Goal: Information Seeking & Learning: Learn about a topic

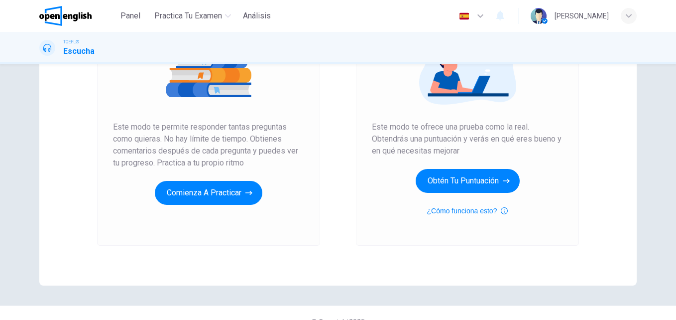
scroll to position [149, 0]
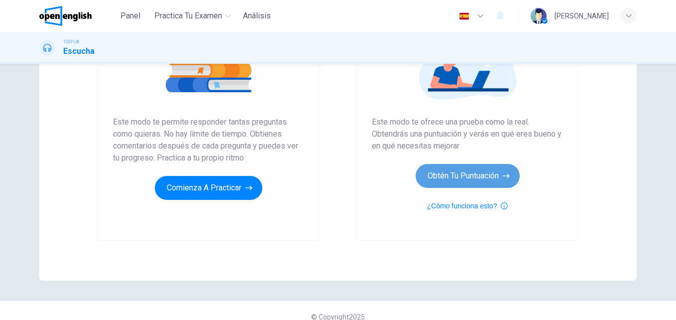
click at [467, 174] on button "Obtén tu puntuación" at bounding box center [468, 176] width 104 height 24
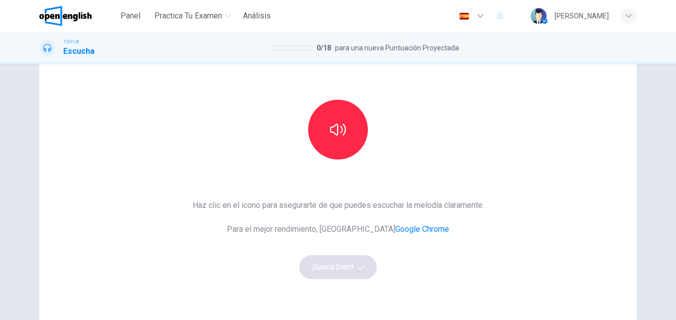
scroll to position [100, 0]
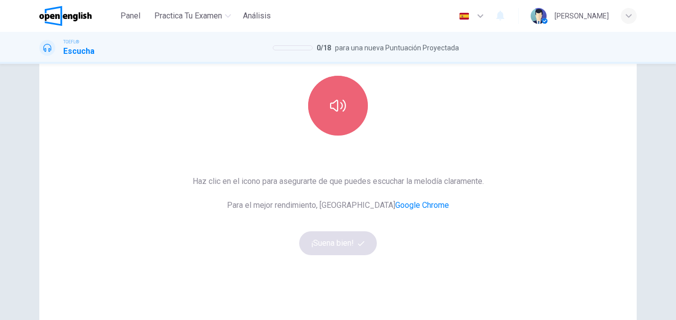
click at [331, 113] on button "button" at bounding box center [338, 106] width 60 height 60
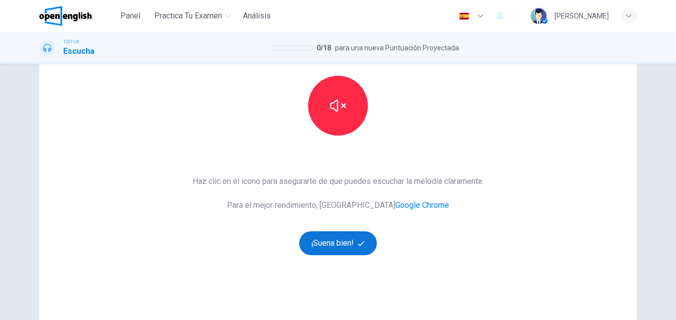
click at [341, 240] on button "¡Suena bien!" at bounding box center [338, 243] width 78 height 24
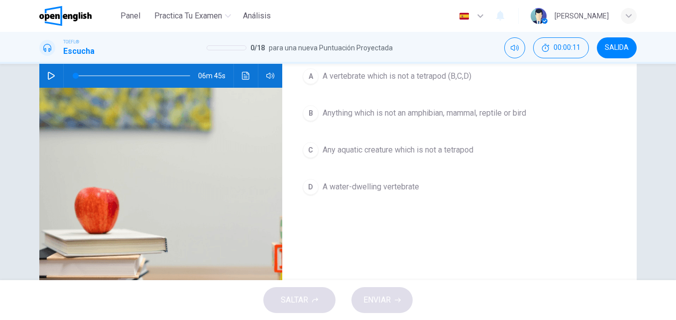
click at [49, 74] on icon "button" at bounding box center [51, 76] width 7 height 8
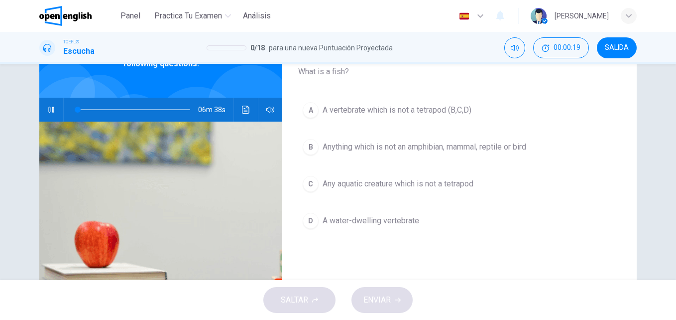
scroll to position [50, 0]
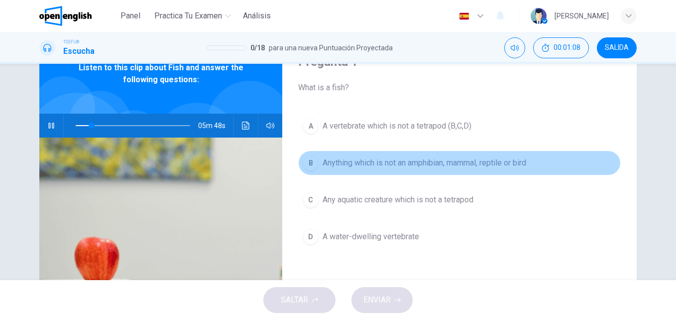
click at [307, 160] on div "B" at bounding box center [311, 163] width 16 height 16
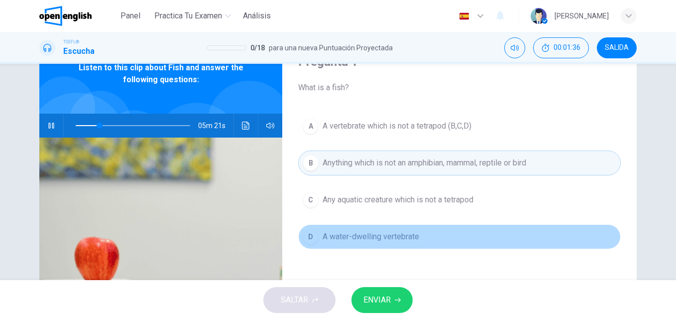
click at [309, 234] on div "D" at bounding box center [311, 236] width 16 height 16
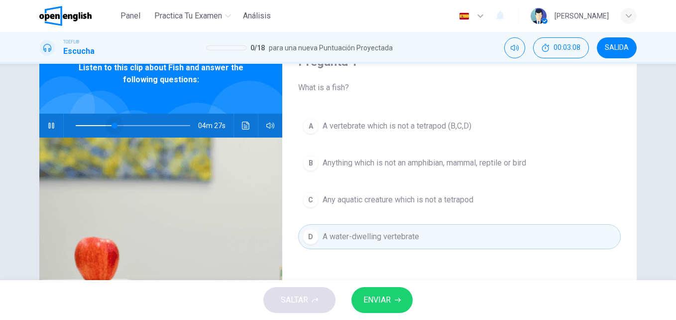
click at [112, 124] on span at bounding box center [133, 125] width 114 height 14
click at [216, 187] on img at bounding box center [160, 258] width 243 height 242
click at [310, 200] on div "C" at bounding box center [311, 200] width 16 height 16
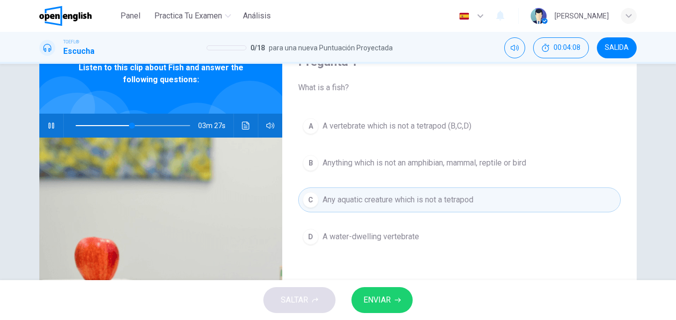
click at [303, 125] on div "A" at bounding box center [311, 126] width 16 height 16
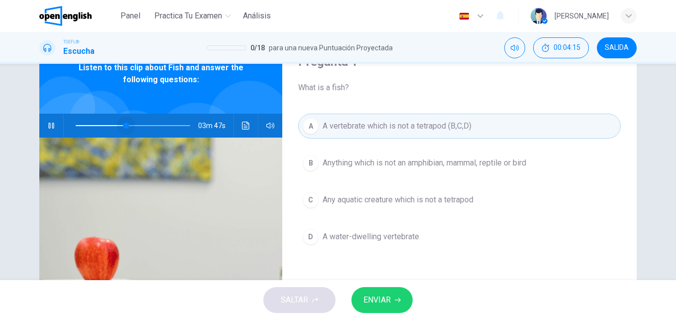
click at [123, 124] on span at bounding box center [126, 125] width 6 height 6
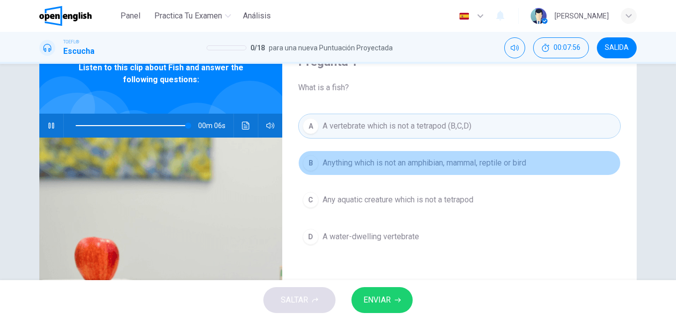
click at [308, 166] on div "B" at bounding box center [311, 163] width 16 height 16
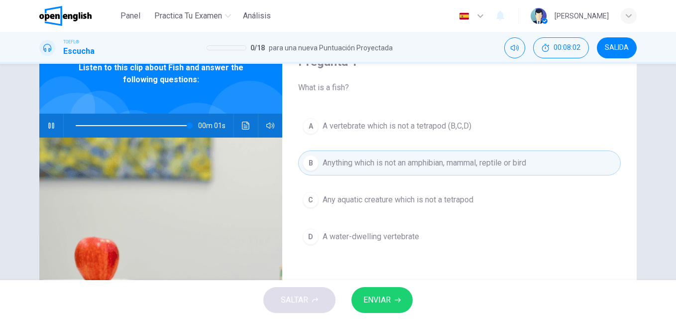
click at [307, 238] on div "D" at bounding box center [311, 236] width 16 height 16
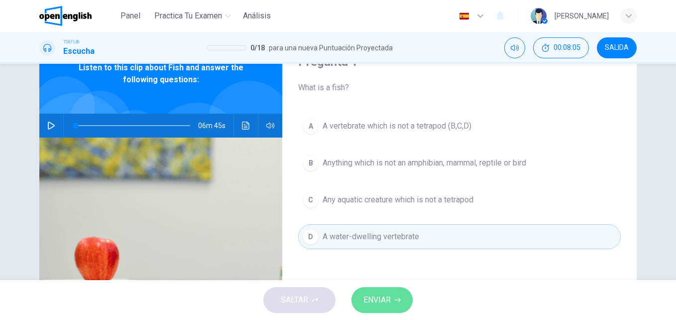
click at [390, 299] on span "ENVIAR" at bounding box center [376, 300] width 27 height 14
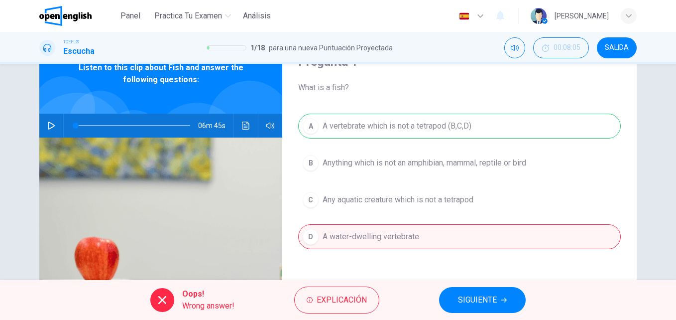
click at [308, 121] on div "A A vertebrate which is not a tetrapod (B,C,D) B Anything which is not an amphi…" at bounding box center [459, 190] width 323 height 155
click at [308, 122] on div "A A vertebrate which is not a tetrapod (B,C,D) B Anything which is not an amphi…" at bounding box center [459, 190] width 323 height 155
click at [469, 303] on span "SIGUIENTE" at bounding box center [477, 300] width 39 height 14
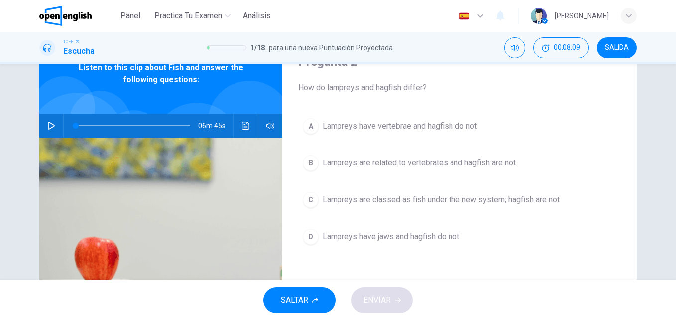
scroll to position [0, 0]
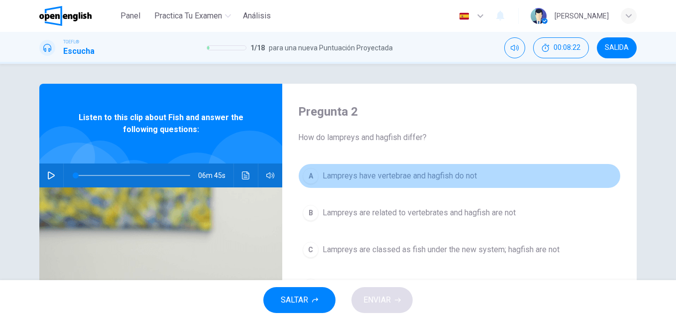
drag, startPoint x: 483, startPoint y: 171, endPoint x: 377, endPoint y: 167, distance: 106.6
click at [377, 167] on button "A Lampreys have vertebrae and hagfish do not" at bounding box center [459, 175] width 323 height 25
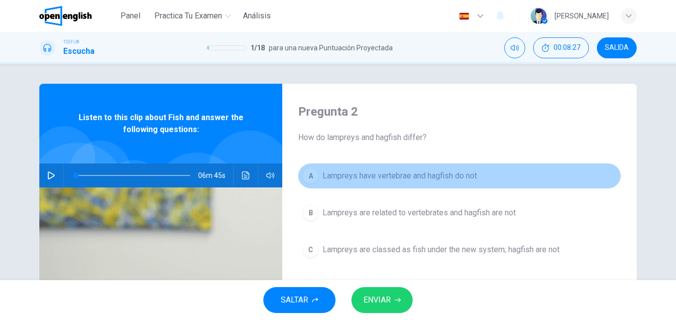
drag, startPoint x: 480, startPoint y: 176, endPoint x: 421, endPoint y: 177, distance: 59.7
click at [421, 177] on button "A Lampreys have vertebrae and hagfish do not" at bounding box center [459, 175] width 323 height 25
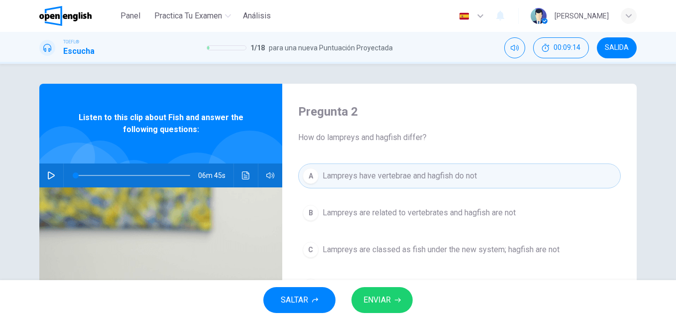
click at [47, 174] on icon "button" at bounding box center [51, 175] width 8 height 8
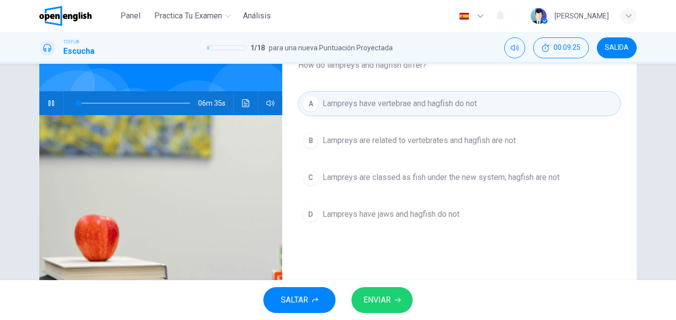
scroll to position [120, 0]
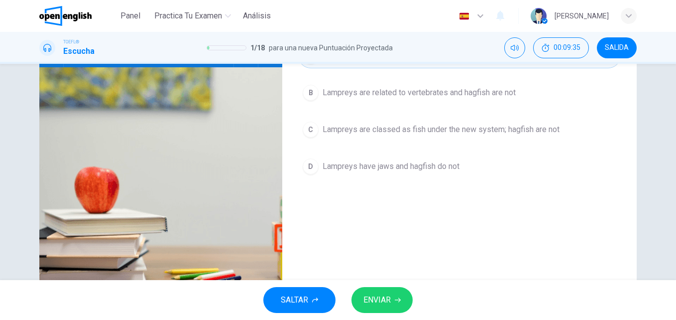
type input "*"
click at [616, 47] on span "SALIDA" at bounding box center [617, 48] width 24 height 8
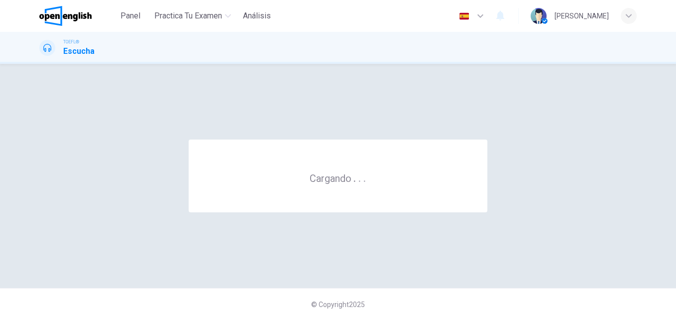
scroll to position [0, 0]
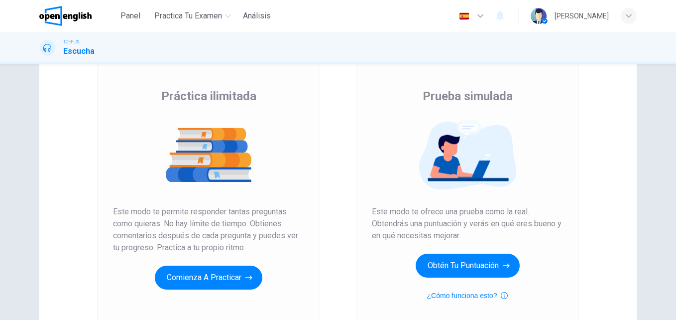
scroll to position [149, 0]
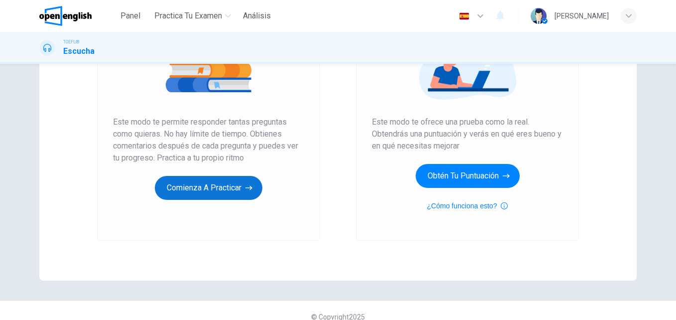
click at [208, 192] on button "Comienza a practicar" at bounding box center [209, 188] width 108 height 24
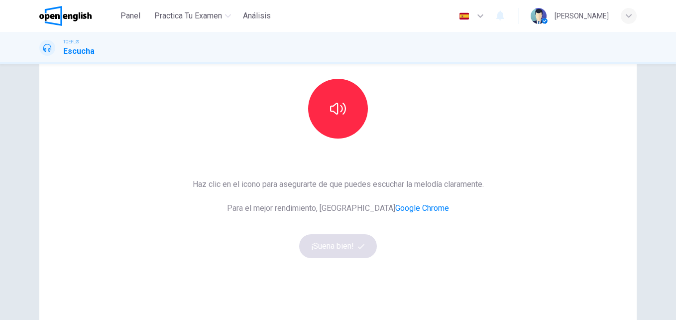
scroll to position [100, 0]
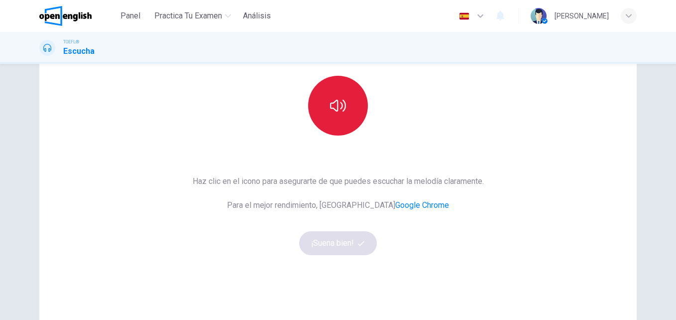
click at [337, 119] on button "button" at bounding box center [338, 106] width 60 height 60
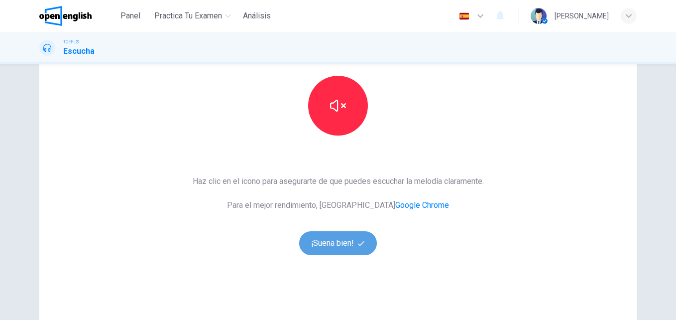
click at [333, 243] on button "¡Suena bien!" at bounding box center [338, 243] width 78 height 24
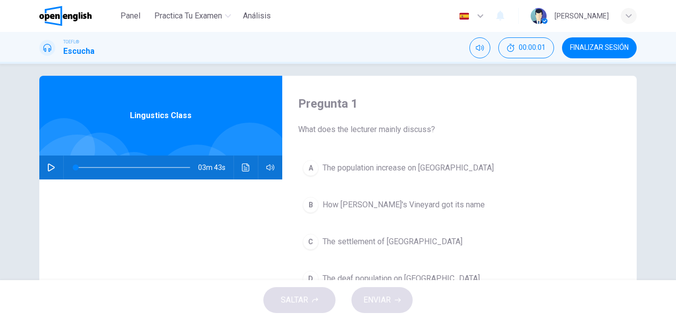
scroll to position [0, 0]
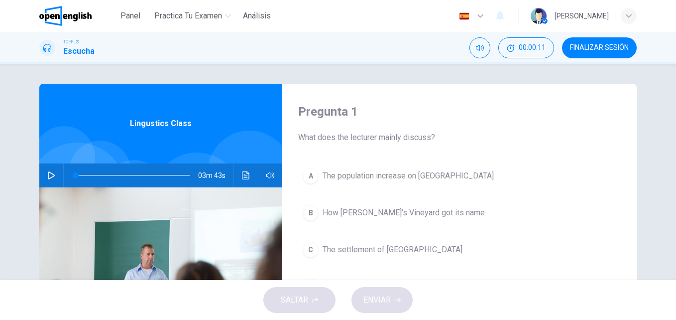
drag, startPoint x: 437, startPoint y: 146, endPoint x: 294, endPoint y: 139, distance: 143.5
click at [294, 139] on div "Pregunta 1 What does the lecturer mainly discuss? A The population increase on …" at bounding box center [459, 257] width 354 height 346
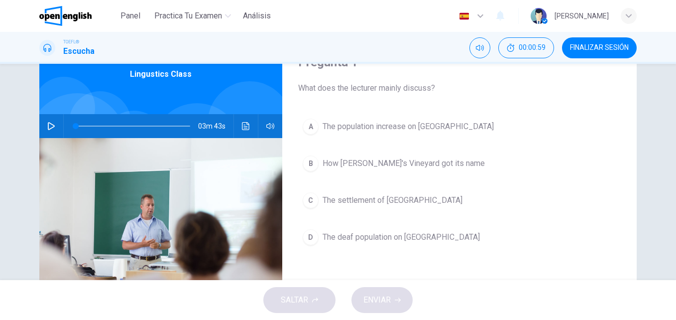
scroll to position [50, 0]
click at [48, 123] on icon "button" at bounding box center [51, 125] width 8 height 8
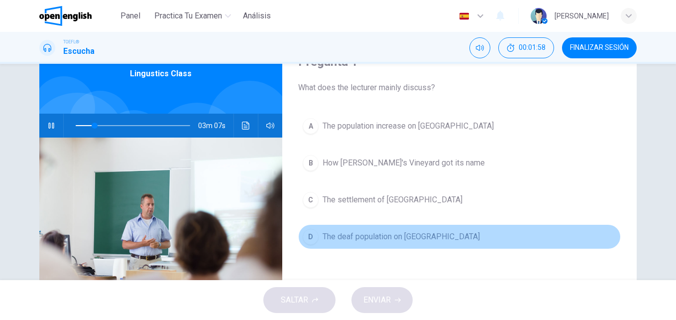
click at [312, 240] on div "D" at bounding box center [311, 236] width 16 height 16
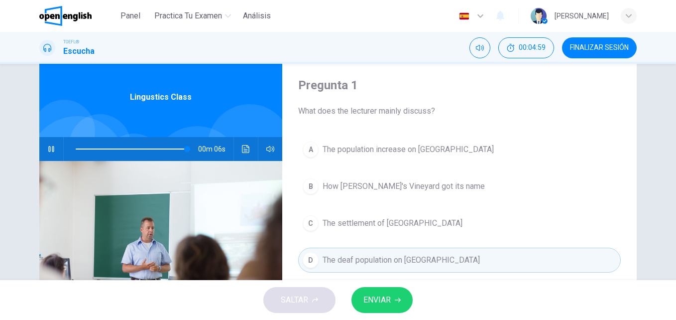
scroll to position [20, 0]
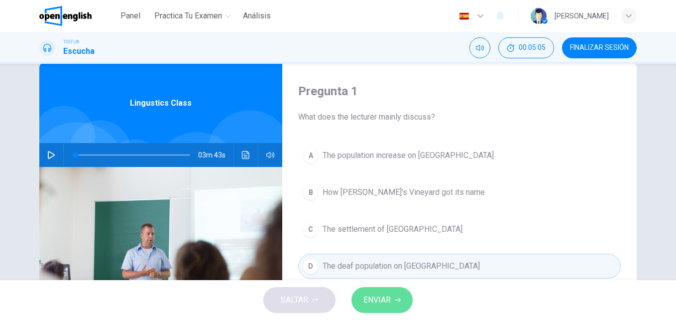
click at [378, 298] on span "ENVIAR" at bounding box center [376, 300] width 27 height 14
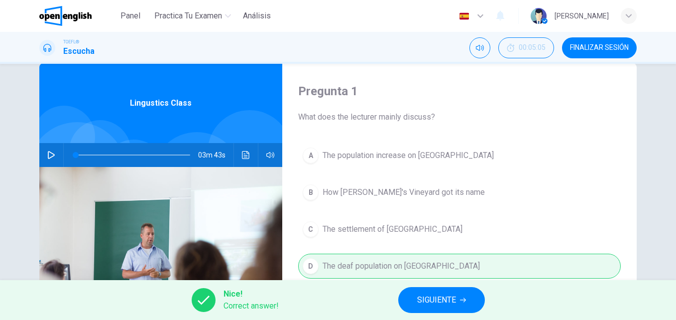
click at [430, 305] on span "SIGUIENTE" at bounding box center [436, 300] width 39 height 14
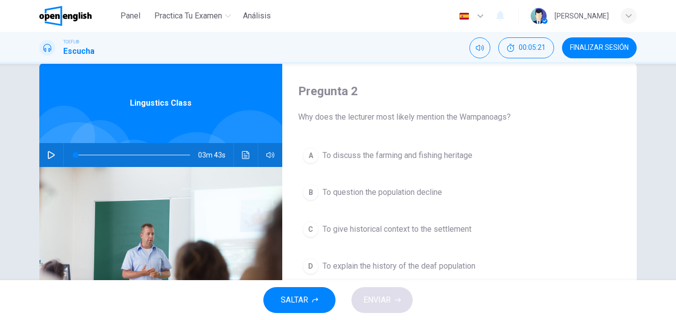
drag, startPoint x: 507, startPoint y: 120, endPoint x: 458, endPoint y: 110, distance: 50.4
click at [456, 110] on div "Pregunta 2 Why does the lecturer most likely mention the Wampanoags?" at bounding box center [459, 103] width 323 height 40
drag, startPoint x: 463, startPoint y: 117, endPoint x: 500, endPoint y: 121, distance: 37.5
click at [500, 121] on span "Why does the lecturer most likely mention the Wampanoags?" at bounding box center [459, 117] width 323 height 12
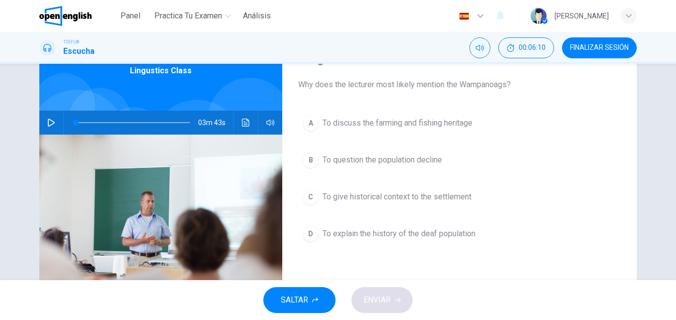
scroll to position [70, 0]
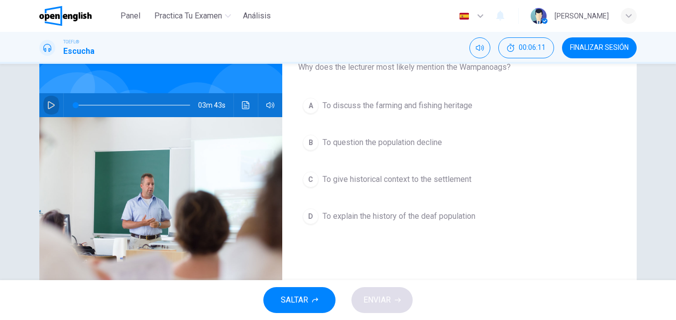
click at [47, 105] on icon "button" at bounding box center [51, 105] width 8 height 8
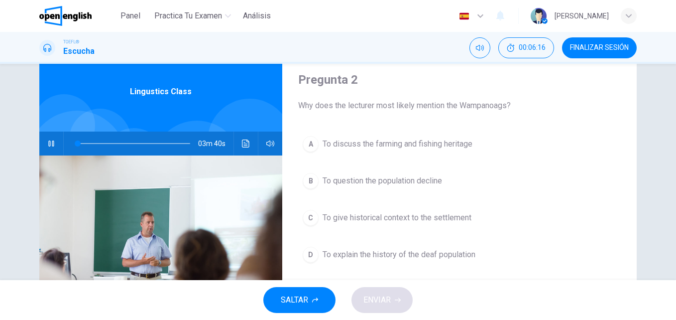
scroll to position [50, 0]
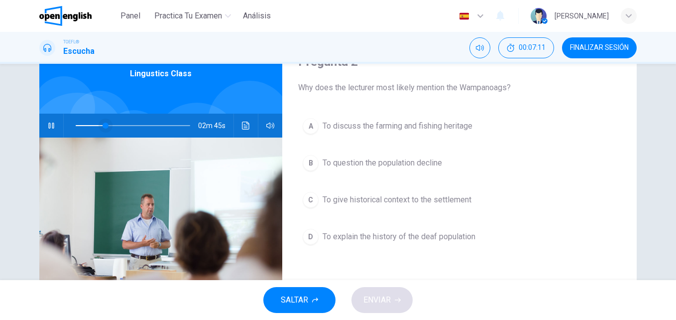
click at [103, 124] on span at bounding box center [106, 125] width 6 height 6
click at [104, 125] on span at bounding box center [107, 125] width 6 height 6
click at [100, 125] on span at bounding box center [102, 125] width 6 height 6
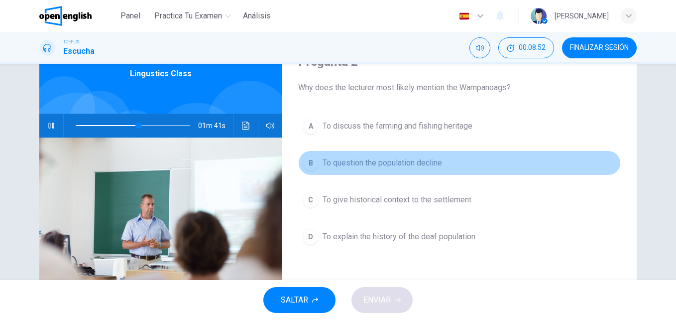
click at [305, 159] on div "B" at bounding box center [311, 163] width 16 height 16
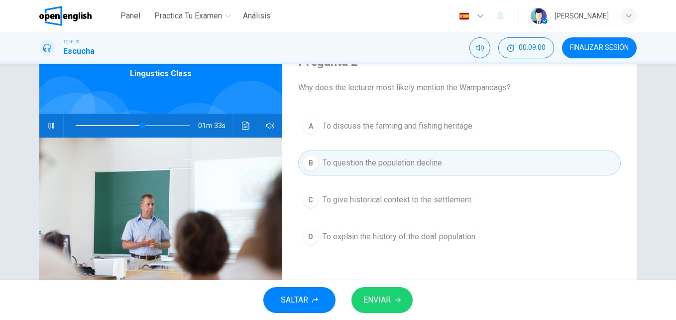
click at [383, 296] on span "ENVIAR" at bounding box center [376, 300] width 27 height 14
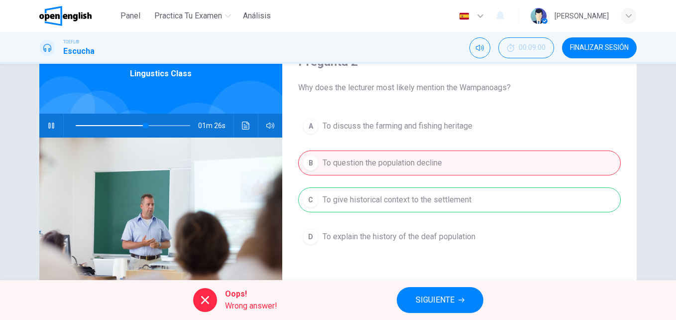
click at [403, 200] on div "A To discuss the farming and fishing heritage B To question the population decl…" at bounding box center [459, 190] width 323 height 155
type input "**"
drag, startPoint x: 597, startPoint y: 49, endPoint x: 372, endPoint y: 54, distance: 225.0
click at [597, 49] on span "FINALIZAR SESIÓN" at bounding box center [599, 48] width 59 height 8
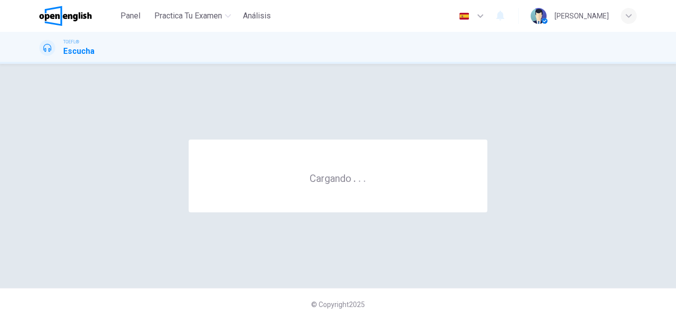
scroll to position [0, 0]
